Goal: Information Seeking & Learning: Learn about a topic

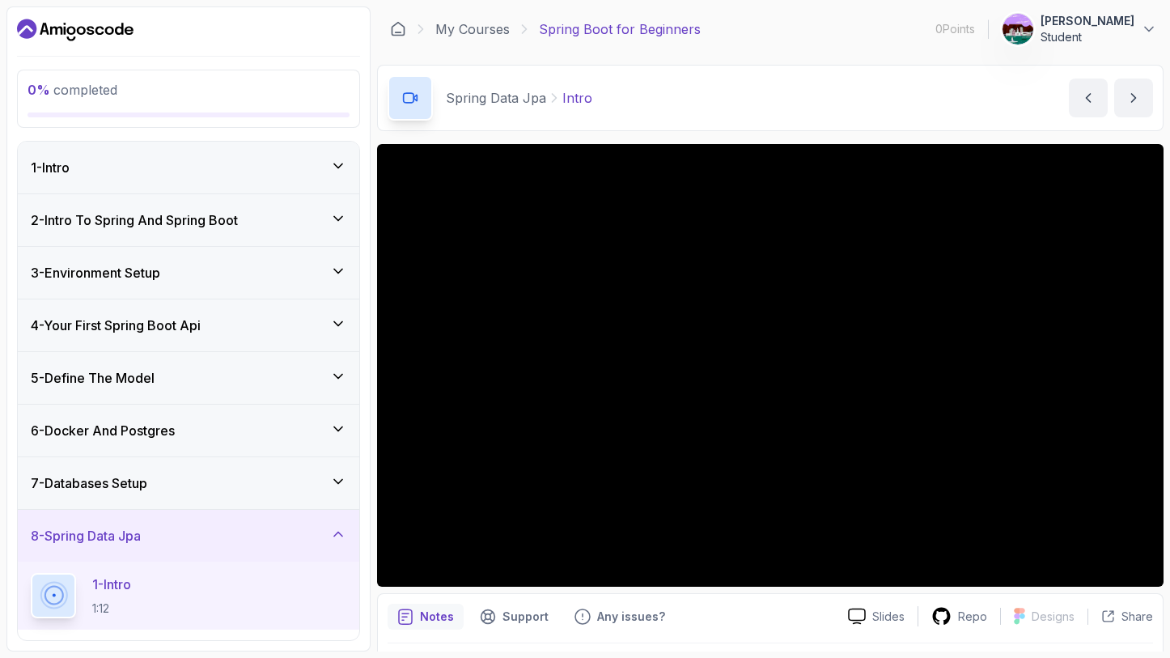
scroll to position [46, 0]
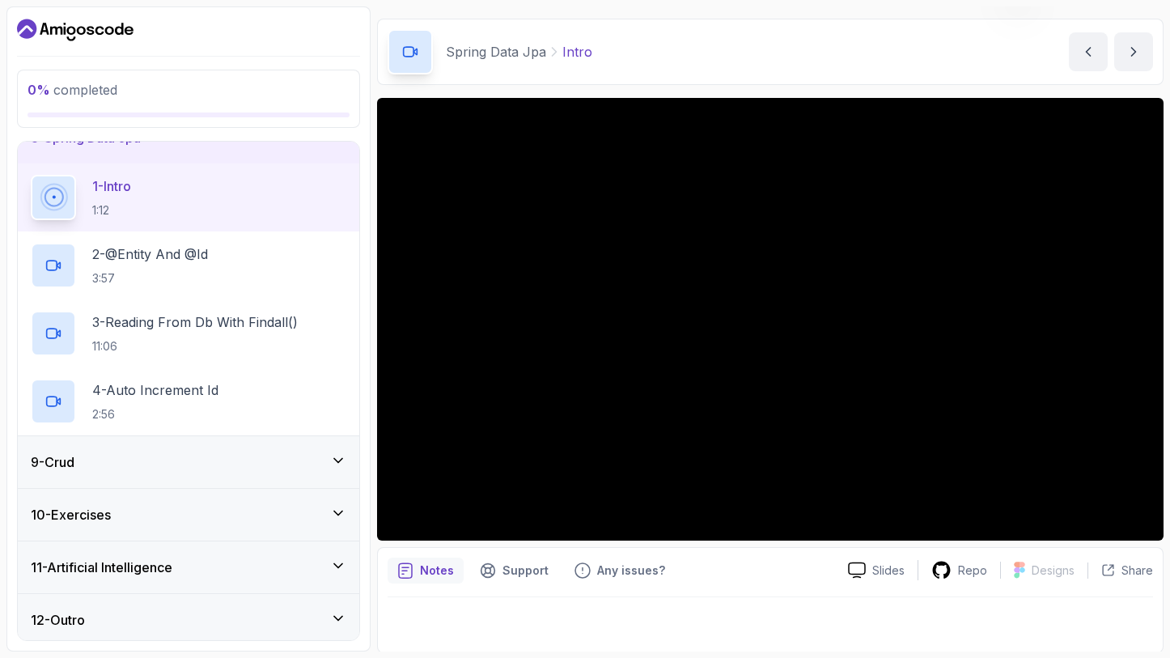
click at [92, 610] on div "12 - Outro" at bounding box center [189, 619] width 316 height 19
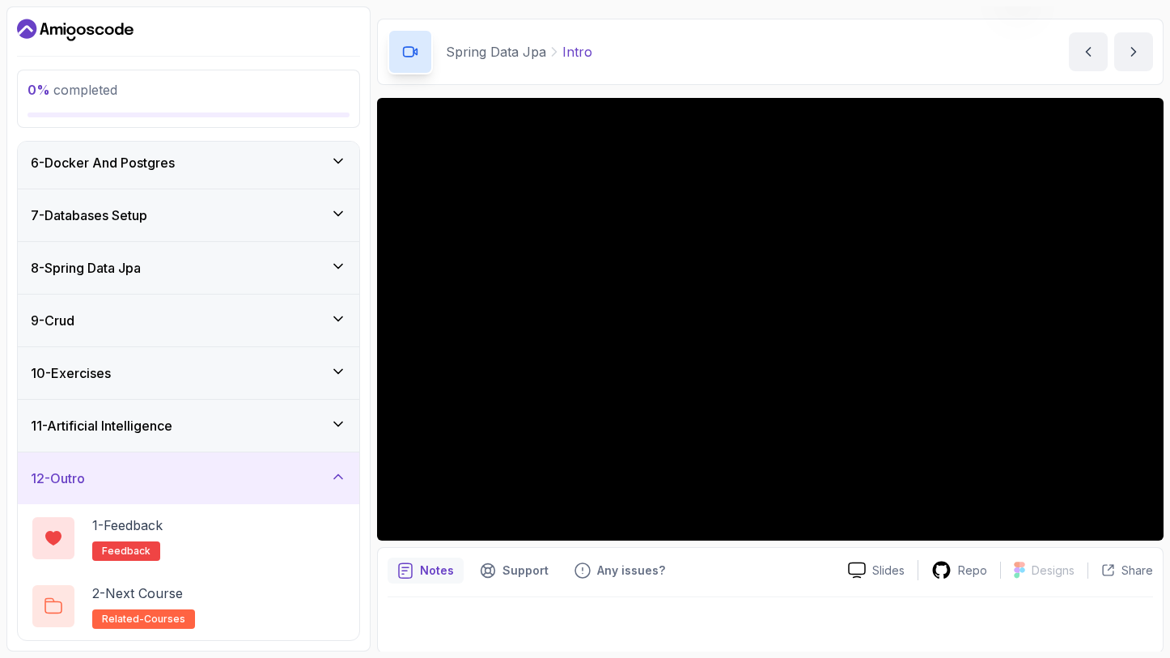
scroll to position [262, 0]
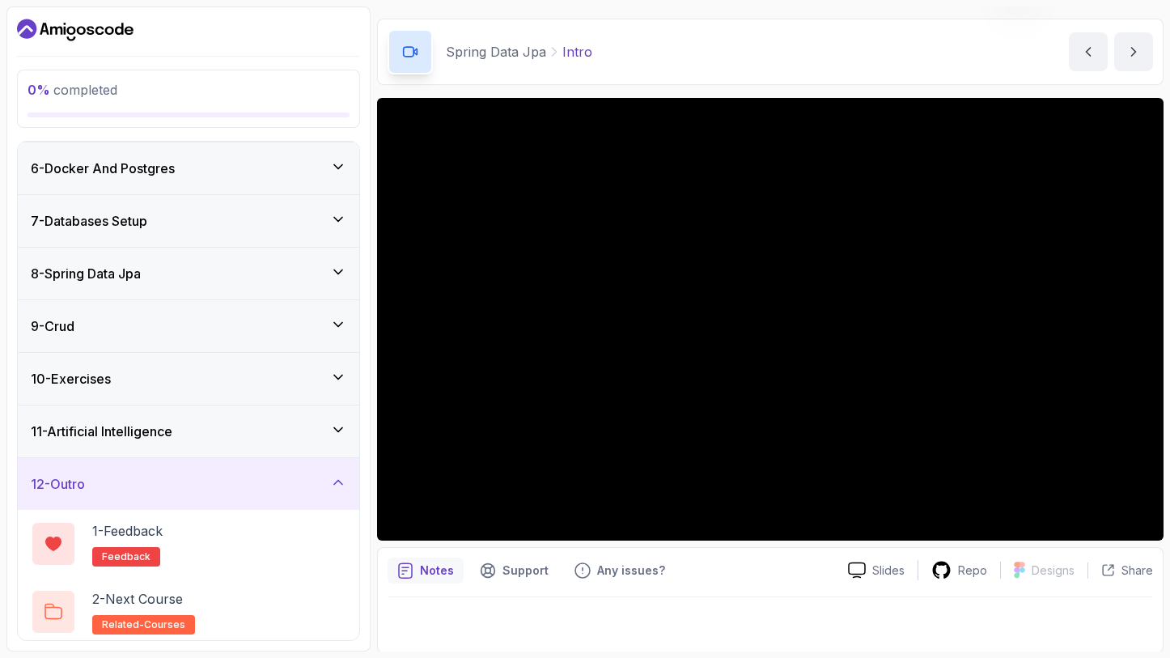
click at [129, 444] on div "11 - Artificial Intelligence" at bounding box center [188, 431] width 341 height 52
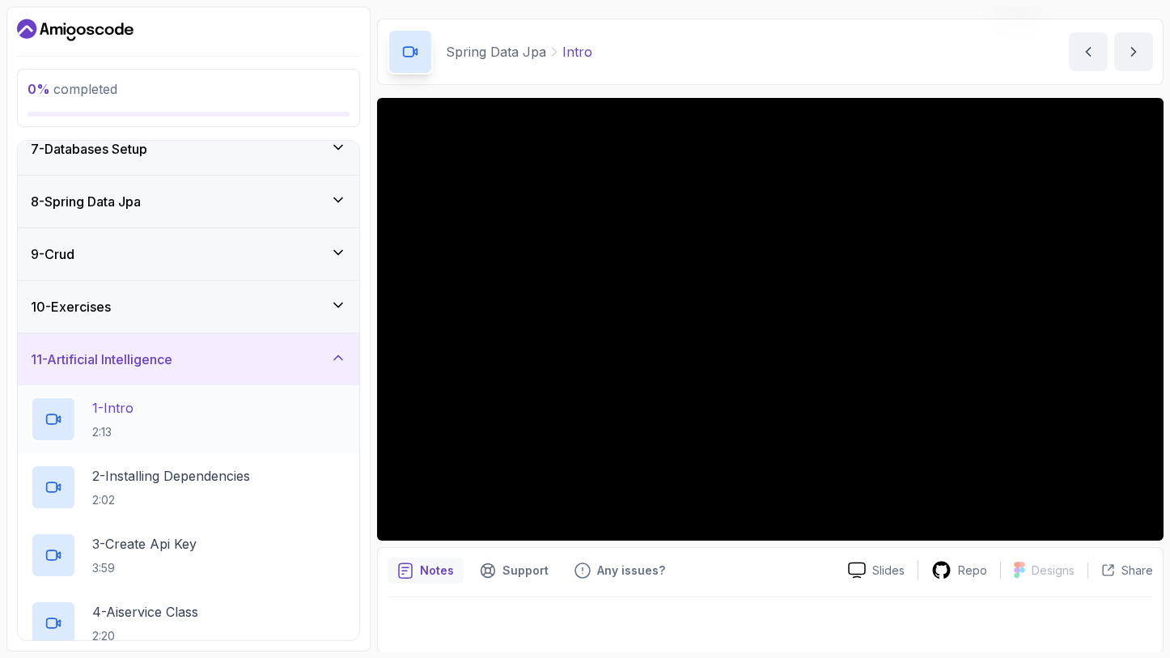
scroll to position [332, 0]
click at [154, 363] on h3 "11 - Artificial Intelligence" at bounding box center [102, 360] width 142 height 19
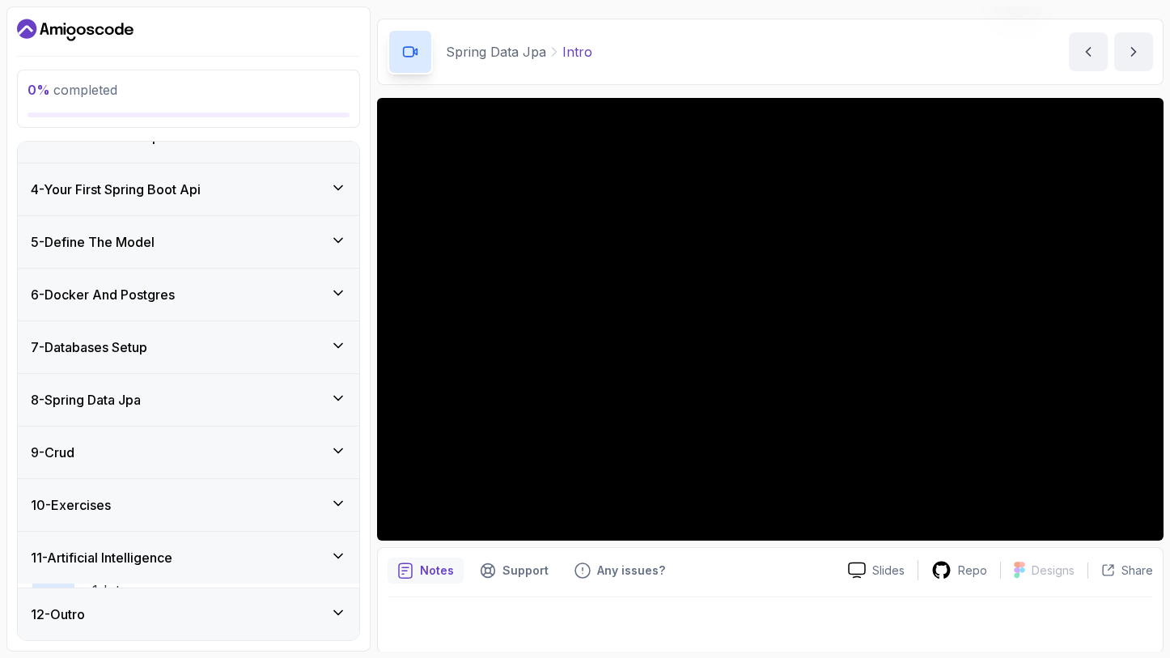
scroll to position [126, 0]
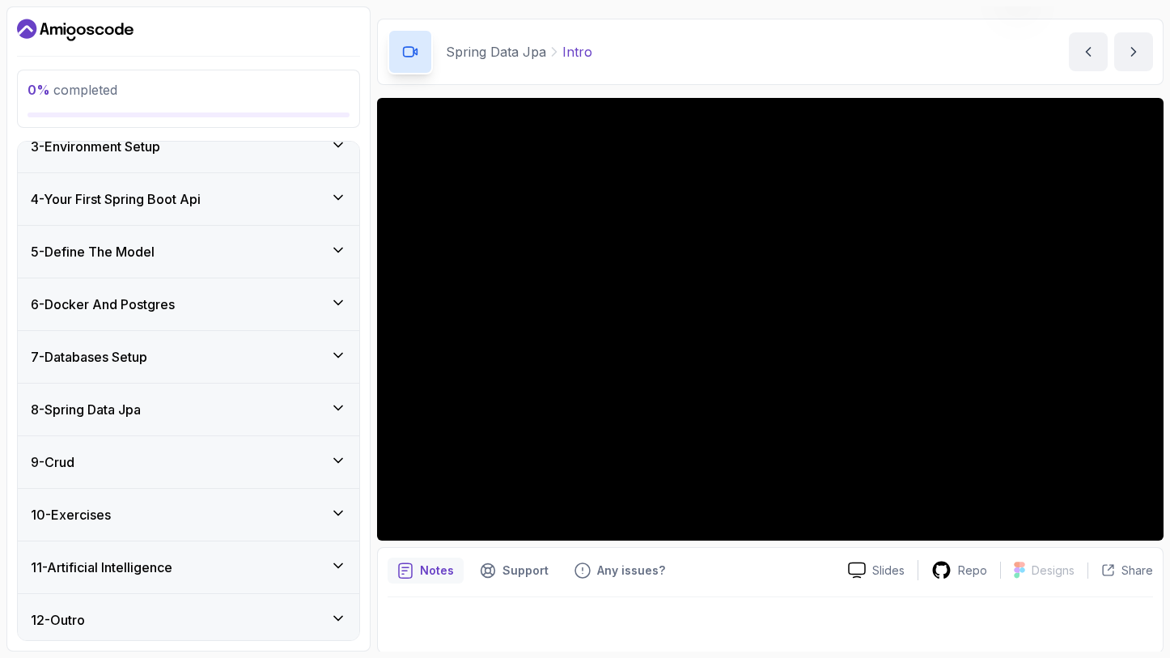
click at [102, 452] on div "9 - Crud" at bounding box center [189, 461] width 316 height 19
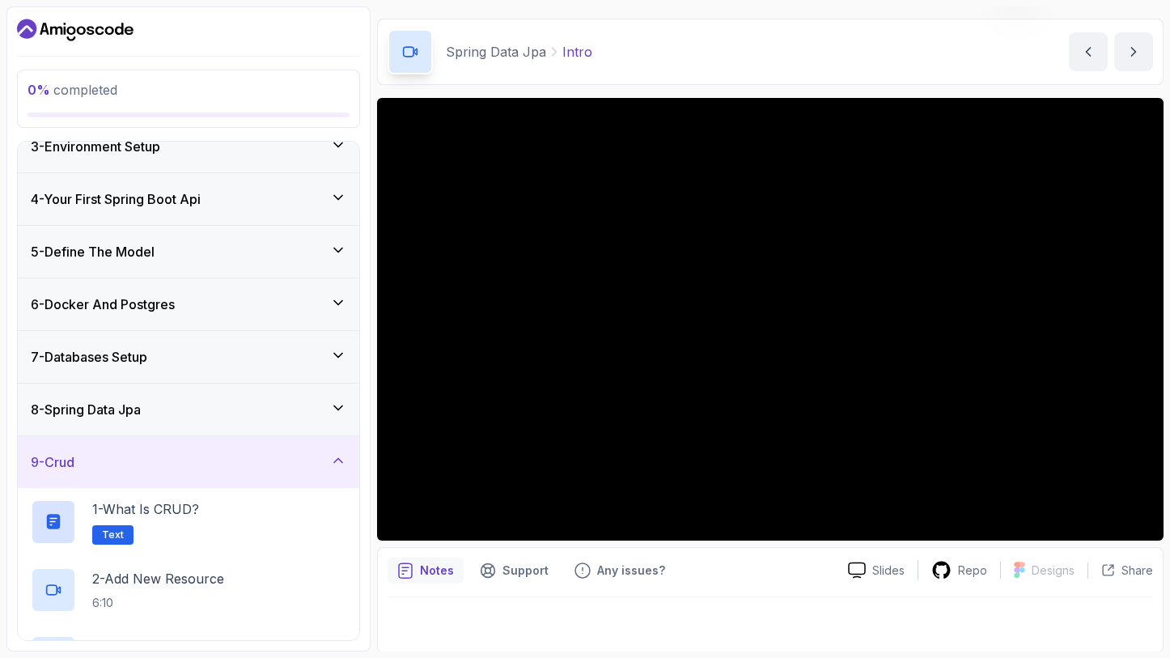
click at [107, 400] on h3 "8 - Spring Data Jpa" at bounding box center [86, 409] width 110 height 19
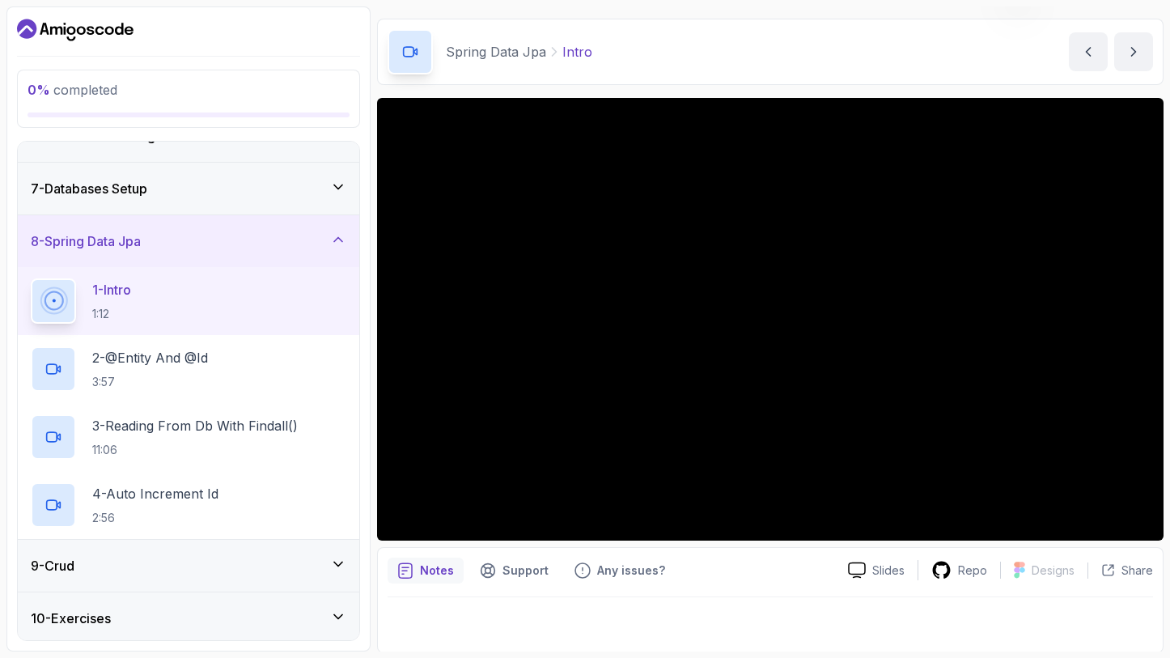
scroll to position [398, 0]
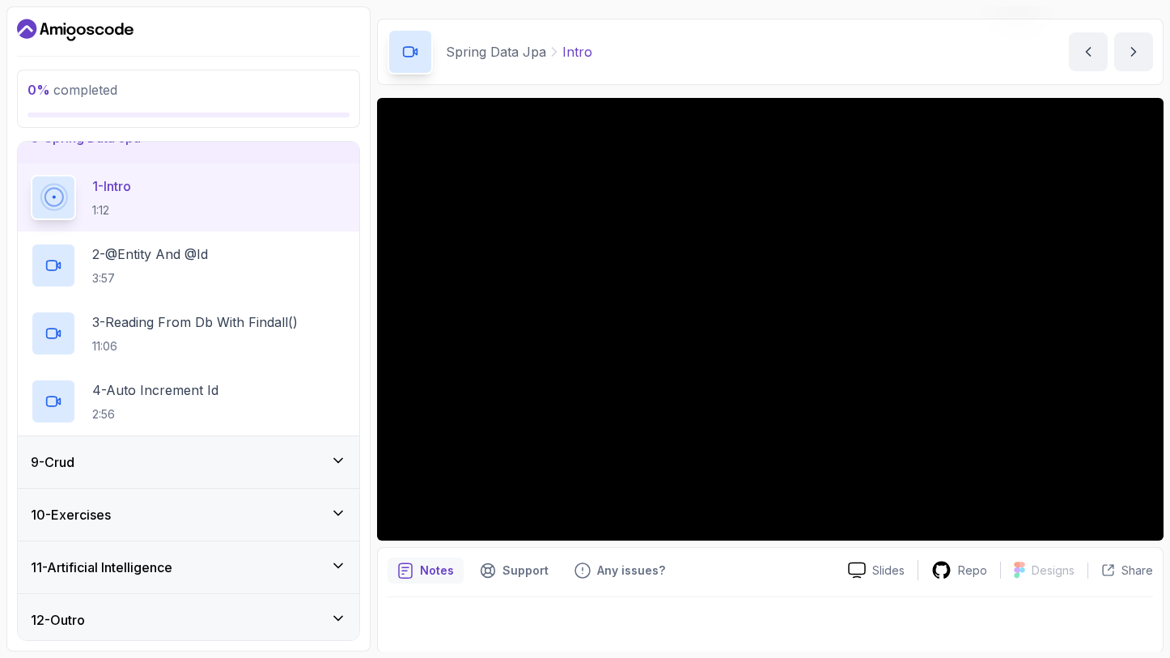
click at [87, 443] on div "9 - Crud" at bounding box center [188, 462] width 341 height 52
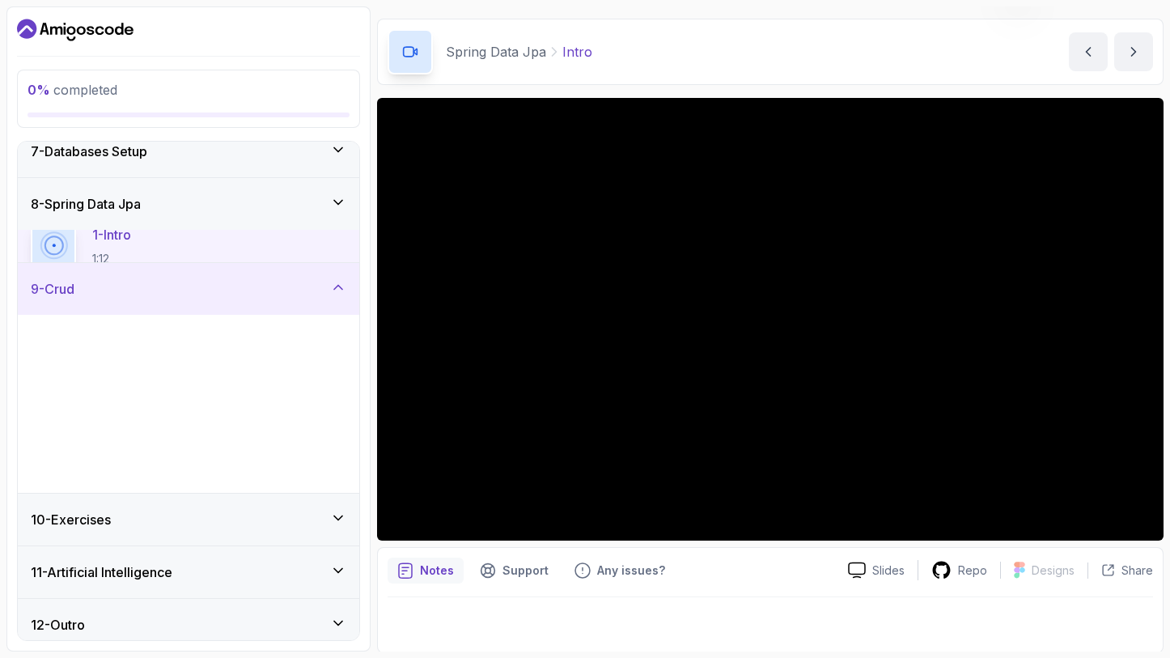
scroll to position [330, 0]
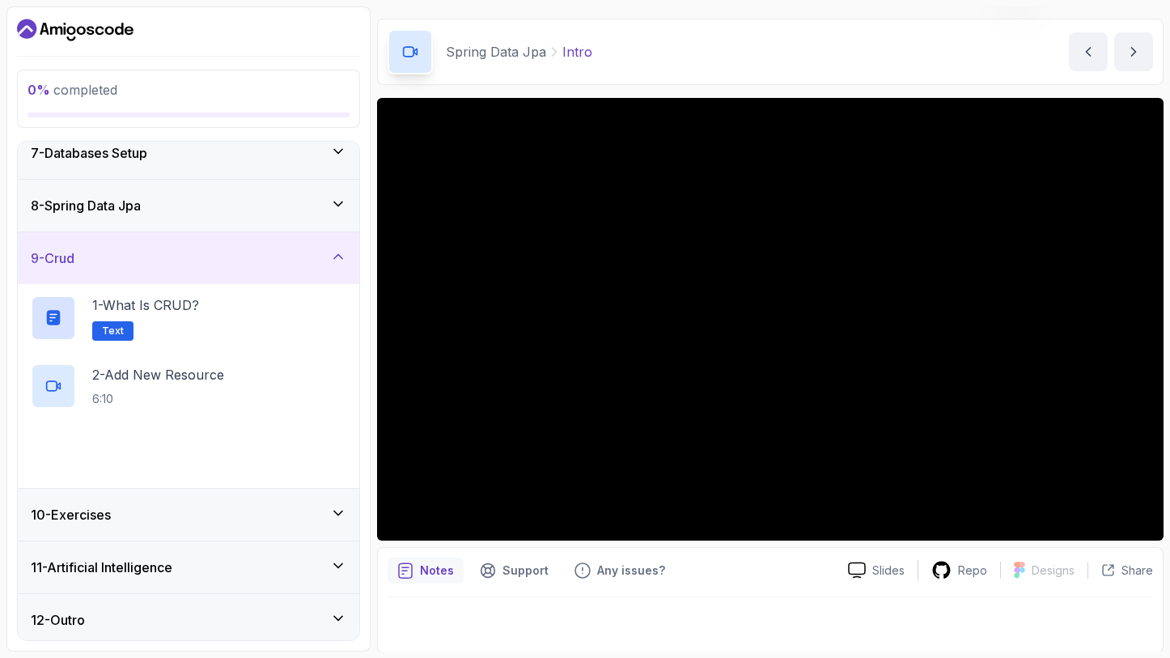
click at [87, 443] on div "3 - Get By Id 4:29" at bounding box center [189, 454] width 316 height 45
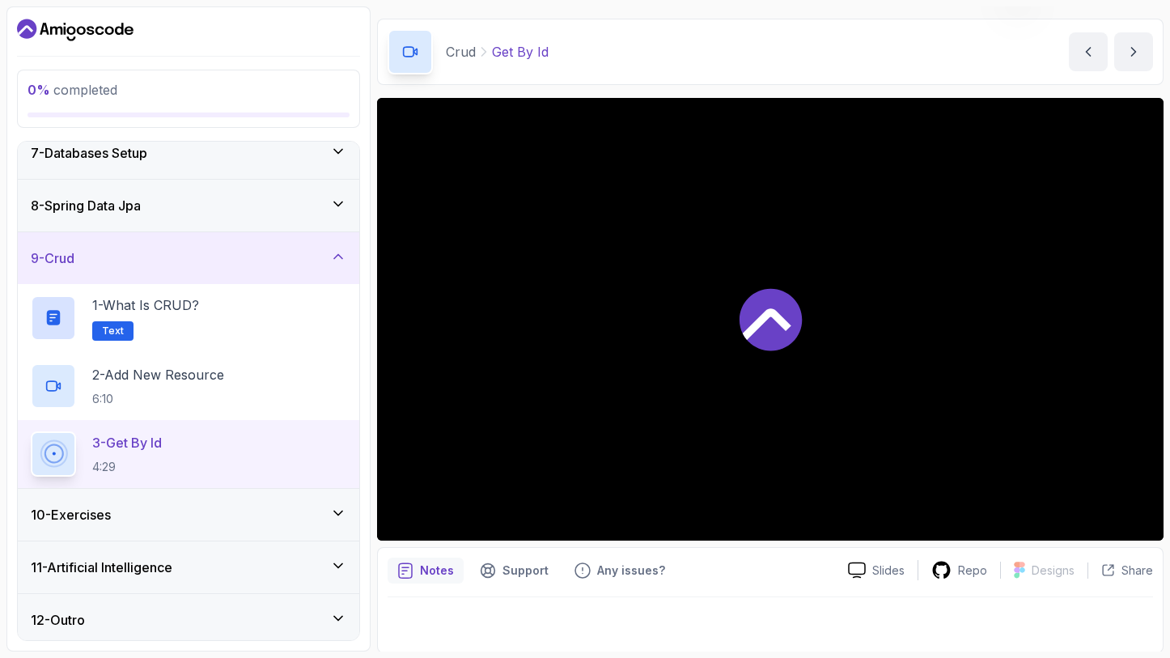
click at [87, 443] on div "3 - Get By Id 4:29" at bounding box center [189, 453] width 316 height 45
click at [162, 310] on p "1 - What is CRUD?" at bounding box center [145, 304] width 107 height 19
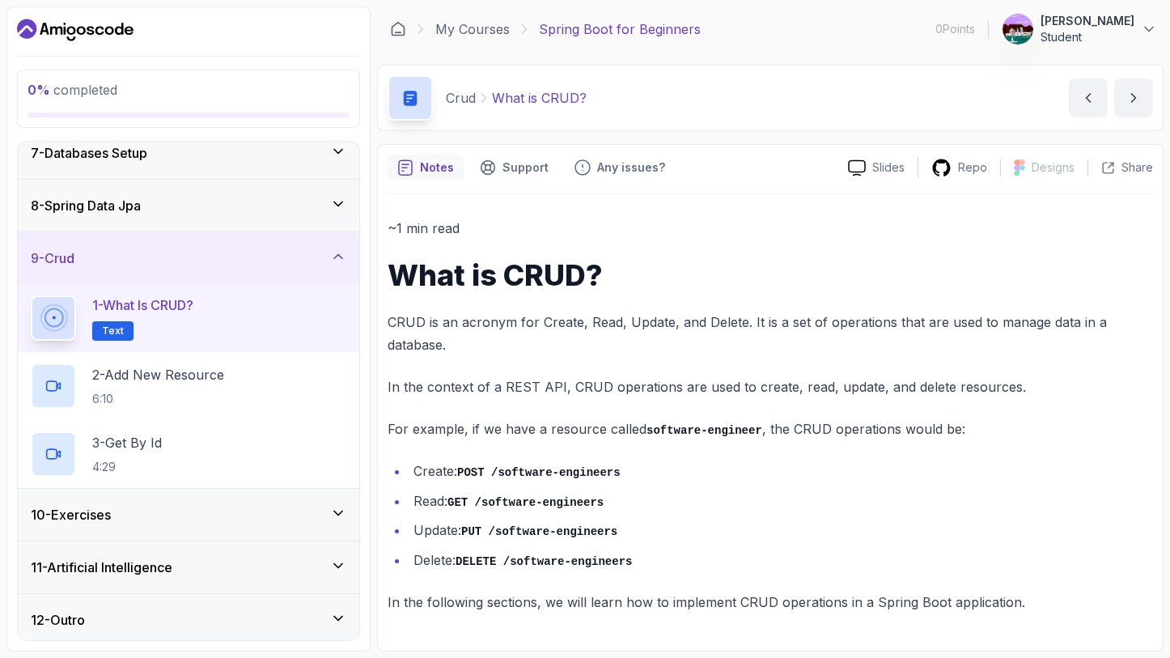
click at [197, 256] on div "9 - Crud" at bounding box center [189, 257] width 316 height 19
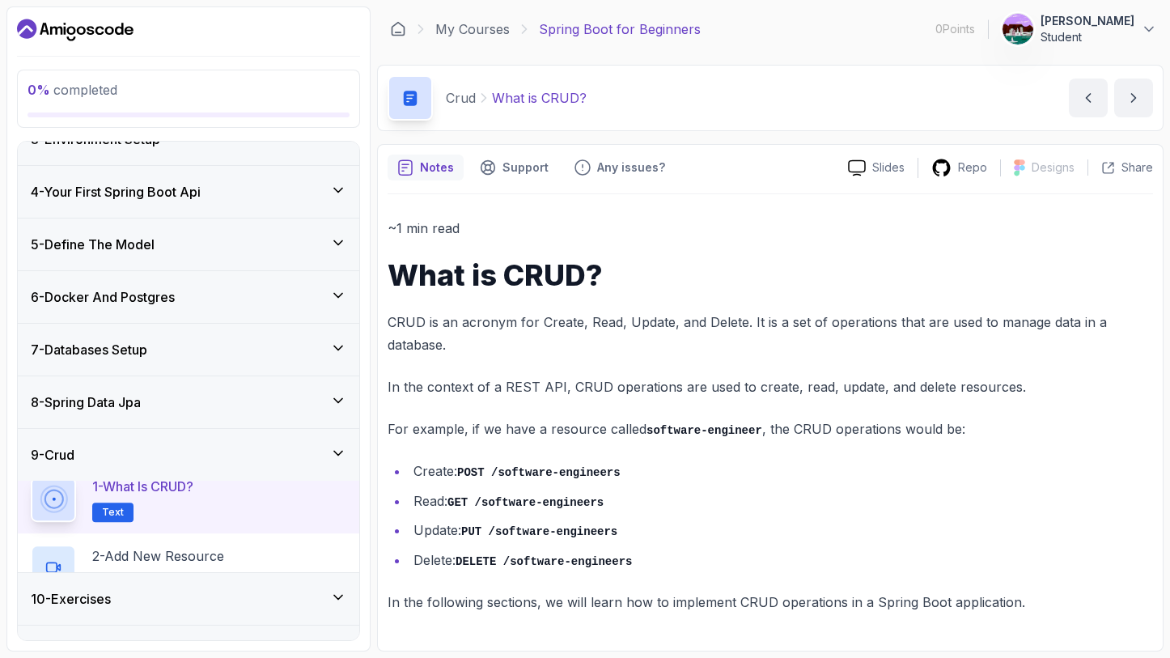
scroll to position [126, 0]
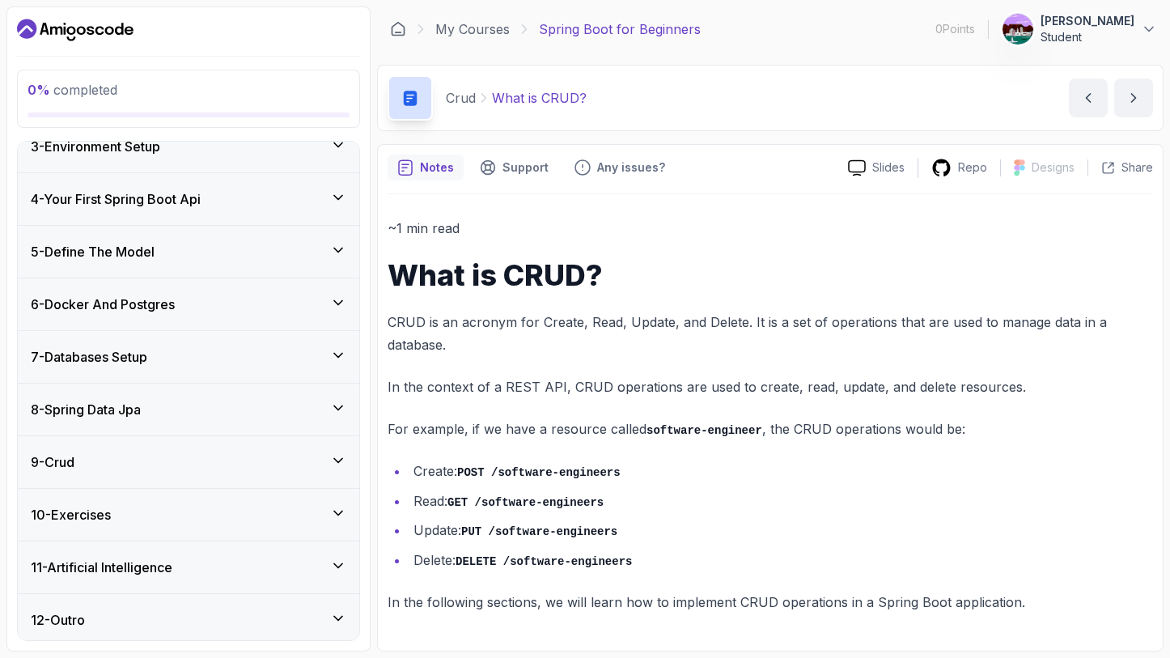
click at [207, 417] on div "8 - Spring Data Jpa" at bounding box center [188, 409] width 341 height 52
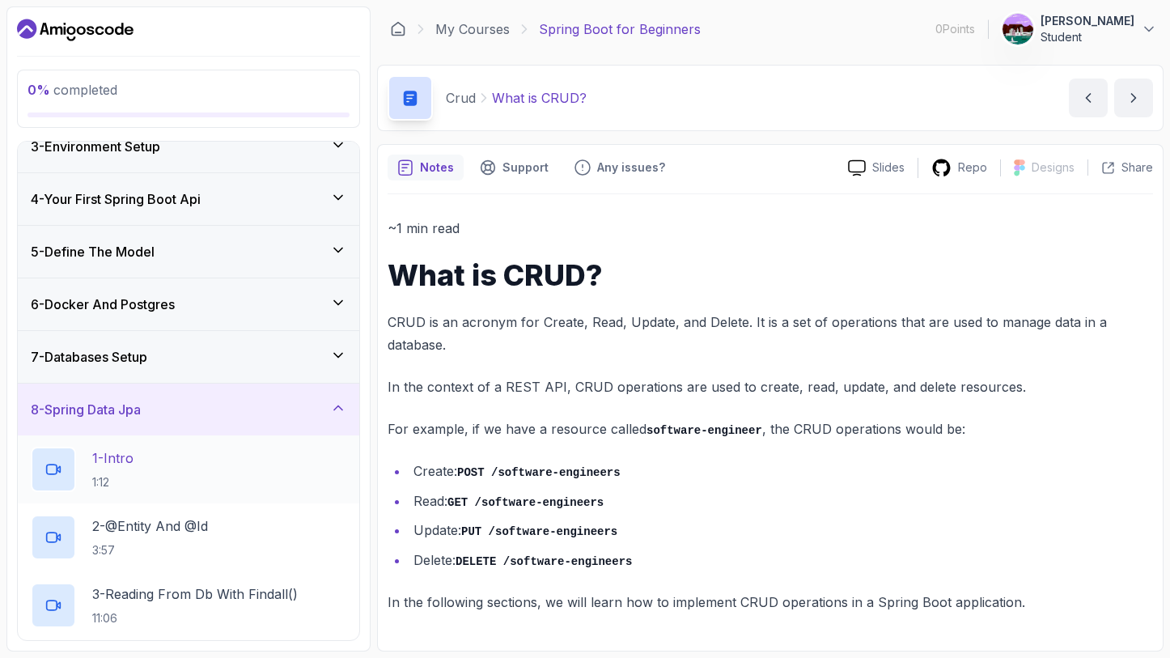
click at [239, 481] on div "1 - Intro 1:12" at bounding box center [189, 469] width 316 height 45
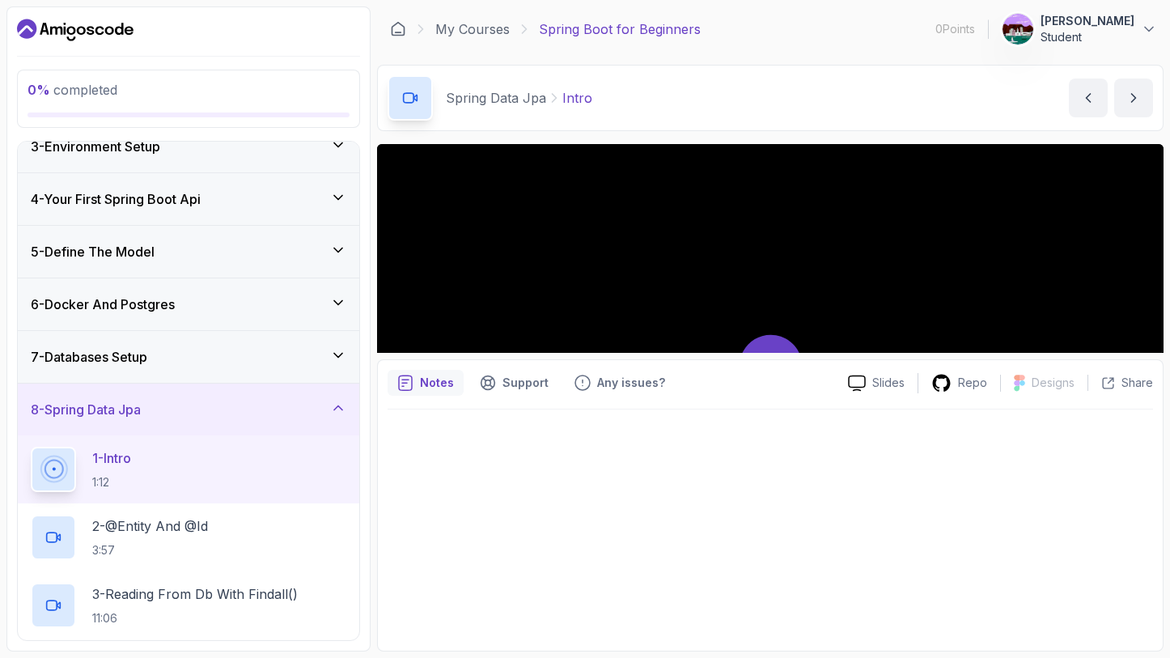
click at [270, 478] on div "1 - Intro 1:12" at bounding box center [189, 469] width 316 height 45
click at [166, 472] on div "1 - Intro 1:12" at bounding box center [189, 469] width 316 height 45
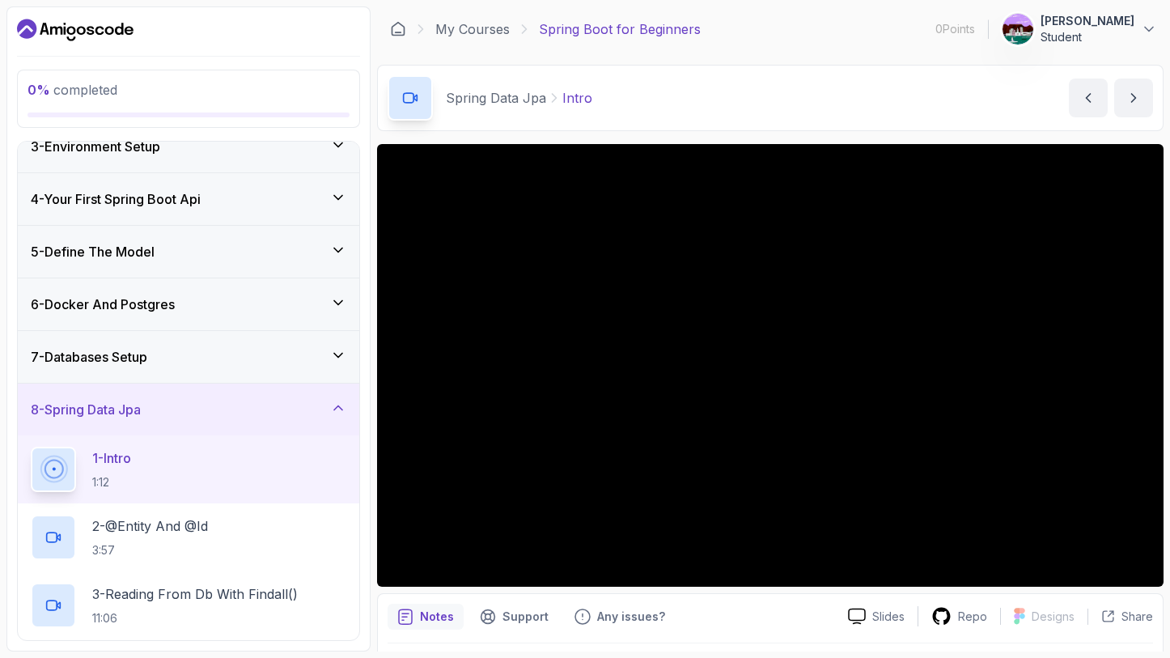
click at [31, 447] on button "1 - Intro 1:12" at bounding box center [189, 469] width 316 height 45
